Goal: Check status

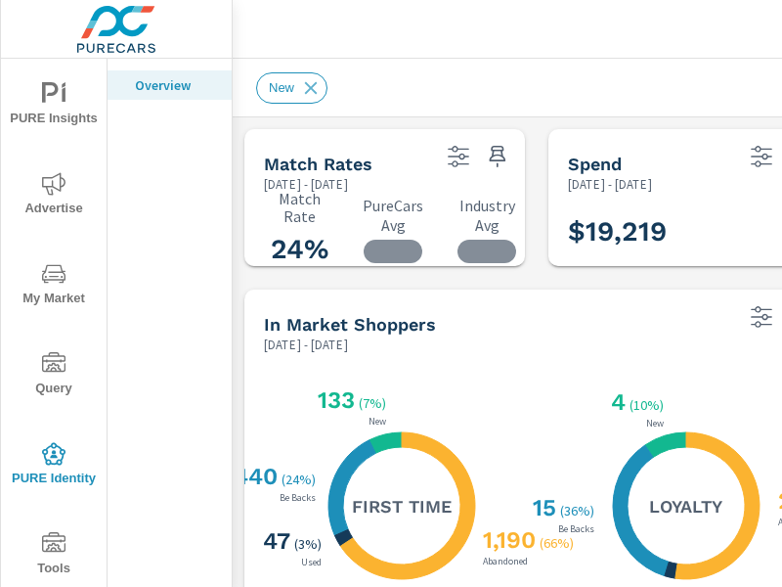
scroll to position [220, 0]
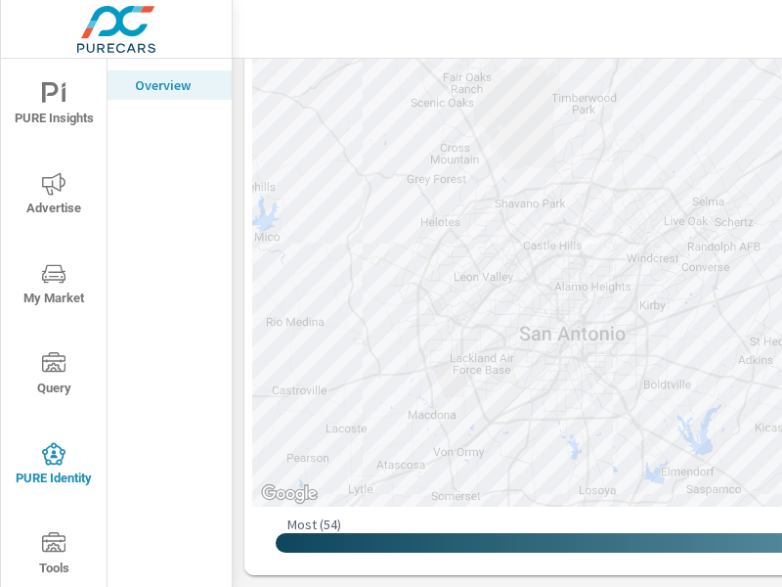
scroll to position [1488, 0]
